Goal: Task Accomplishment & Management: Use online tool/utility

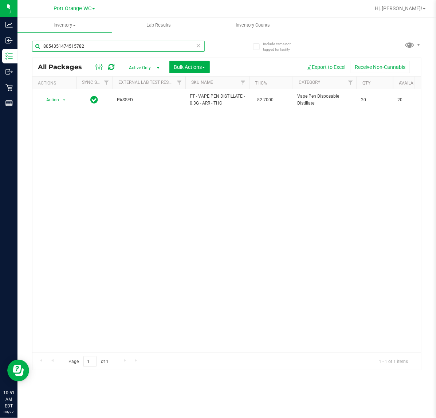
click at [166, 47] on input "8054351474515782" at bounding box center [118, 46] width 173 height 11
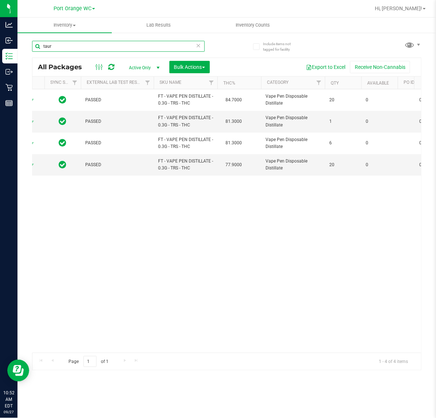
scroll to position [0, 17]
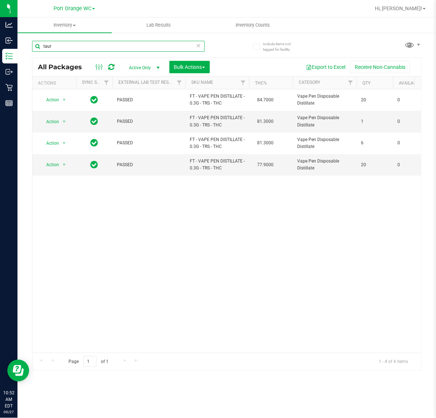
click at [110, 50] on input "taur" at bounding box center [118, 46] width 173 height 11
click at [111, 50] on input "taur" at bounding box center [118, 46] width 173 height 11
type input "6527244106439963"
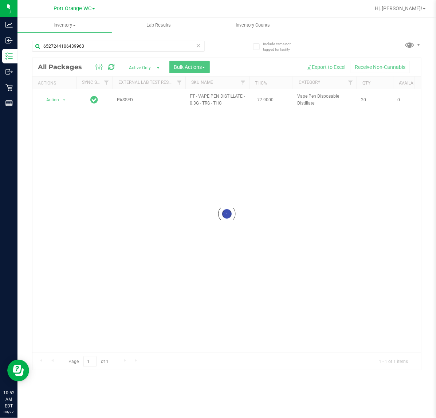
click at [51, 99] on div at bounding box center [226, 214] width 389 height 312
click at [56, 100] on span "Action" at bounding box center [50, 100] width 20 height 10
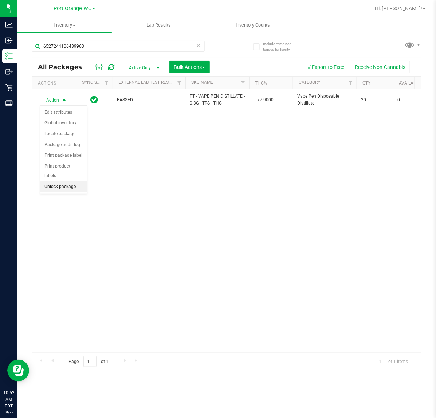
click at [59, 181] on li "Unlock package" at bounding box center [63, 186] width 47 height 11
